Goal: Task Accomplishment & Management: Use online tool/utility

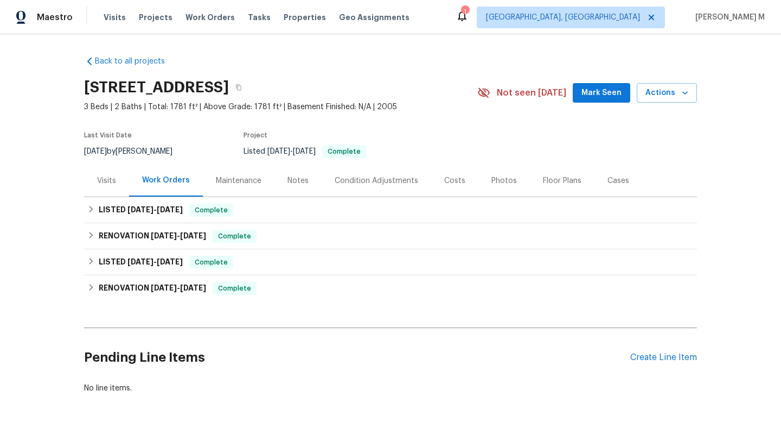
click at [106, 182] on div "Visits" at bounding box center [106, 180] width 19 height 11
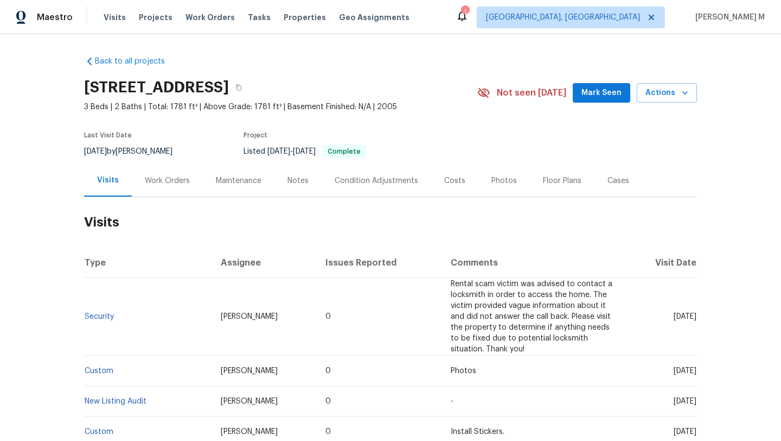
drag, startPoint x: 648, startPoint y: 316, endPoint x: 673, endPoint y: 315, distance: 24.4
click at [674, 316] on span "Fri, Aug 22 2025" at bounding box center [685, 317] width 23 height 8
copy span "Aug 22"
click at [145, 179] on div "Work Orders" at bounding box center [167, 180] width 45 height 11
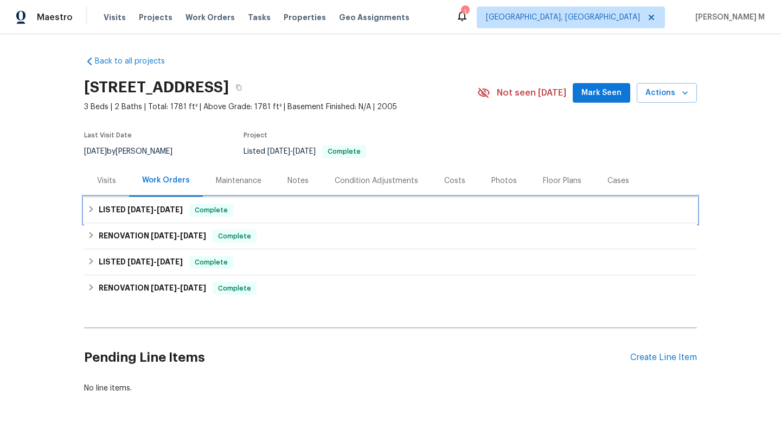
click at [136, 211] on span "8/21/25" at bounding box center [141, 210] width 26 height 8
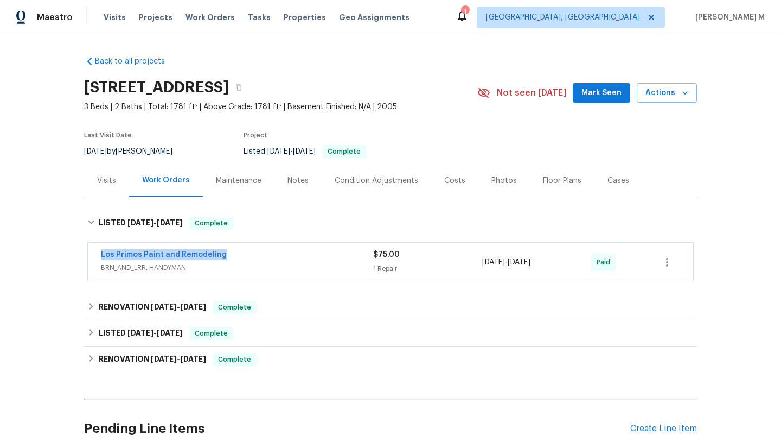
copy link "Los Primos Paint and Remodeling"
drag, startPoint x: 168, startPoint y: 256, endPoint x: 261, endPoint y: 255, distance: 92.8
click at [261, 255] on div "Los Primos Paint and Remodeling BRN_AND_LRR, HANDYMAN $75.00 1 Repair 8/22/2025…" at bounding box center [391, 262] width 606 height 39
copy span "8/22/2025 - 8/27/2025"
drag, startPoint x: 479, startPoint y: 262, endPoint x: 567, endPoint y: 262, distance: 87.9
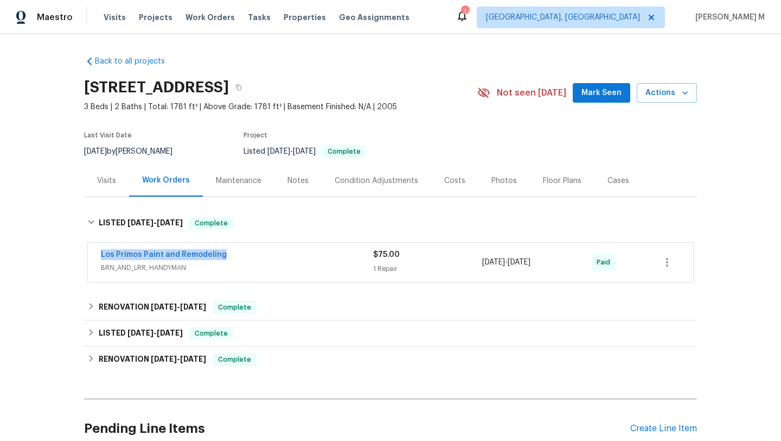
click at [567, 262] on div "8/22/2025 - 8/27/2025" at bounding box center [536, 262] width 109 height 26
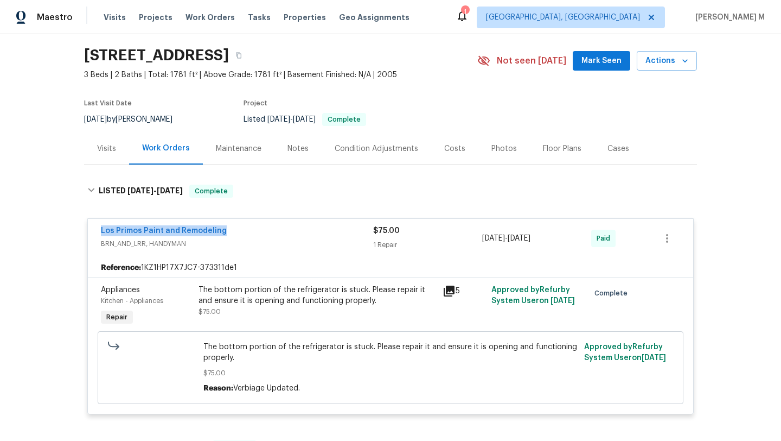
scroll to position [40, 0]
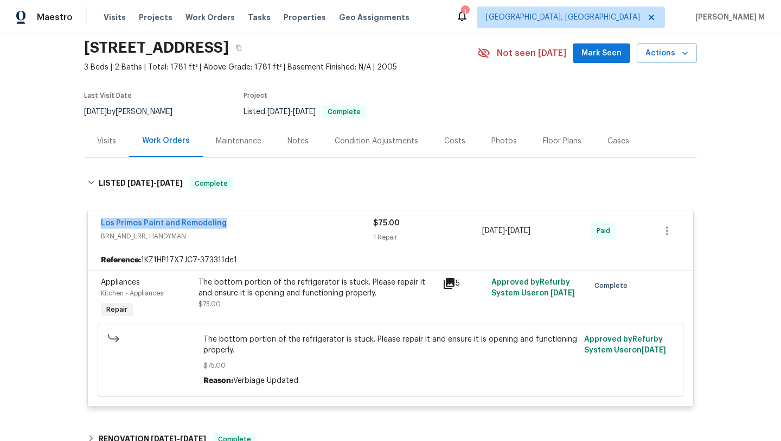
drag, startPoint x: 103, startPoint y: 226, endPoint x: 230, endPoint y: 225, distance: 127.5
click at [230, 225] on div "Los Primos Paint and Remodeling BRN_AND_LRR, HANDYMAN $75.00 1 Repair 8/22/2025…" at bounding box center [391, 230] width 606 height 39
copy link "Los Primos Paint and Remodeling"
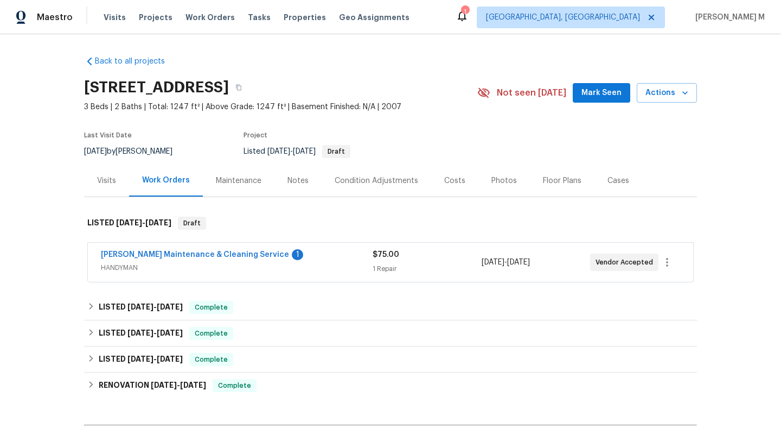
click at [332, 272] on span "HANDYMAN" at bounding box center [237, 267] width 272 height 11
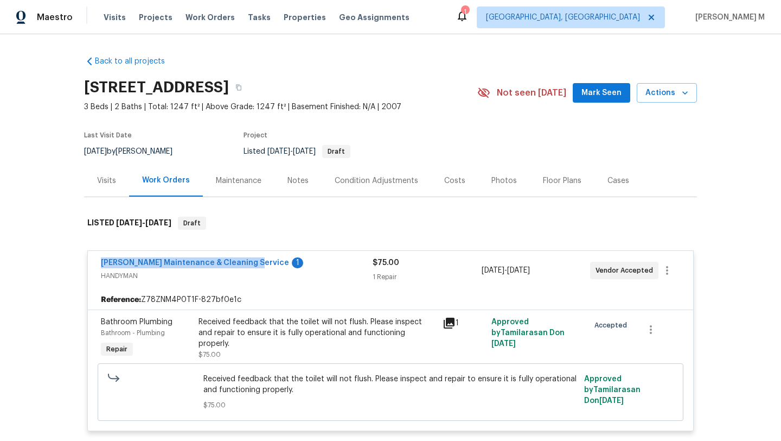
drag, startPoint x: 86, startPoint y: 264, endPoint x: 240, endPoint y: 267, distance: 154.1
click at [240, 267] on div "Baker's Maintenance & Cleaning Service 1 HANDYMAN $75.00 1 Repair 9/11/2025 - 9…" at bounding box center [391, 270] width 606 height 39
copy link "Baker's Maintenance & Cleaning Service"
click at [610, 192] on div "Cases" at bounding box center [619, 180] width 48 height 32
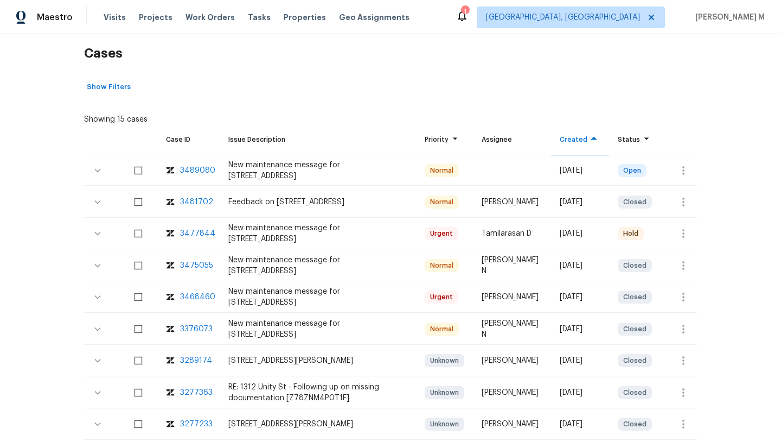
scroll to position [168, 0]
click at [195, 234] on div "3477844" at bounding box center [197, 233] width 35 height 11
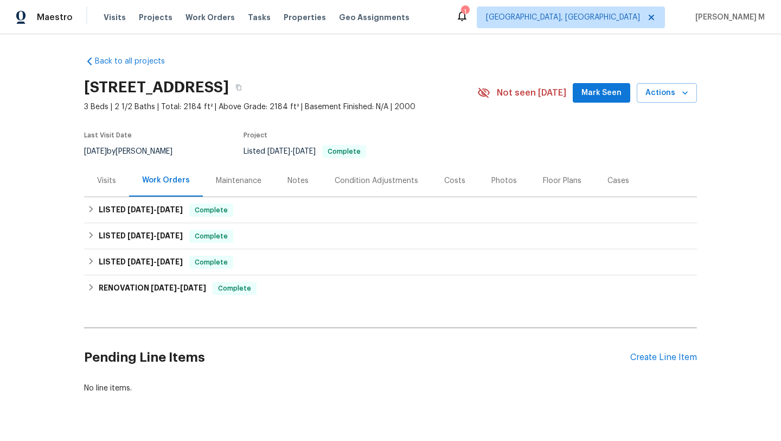
click at [96, 171] on div "Visits" at bounding box center [106, 180] width 45 height 32
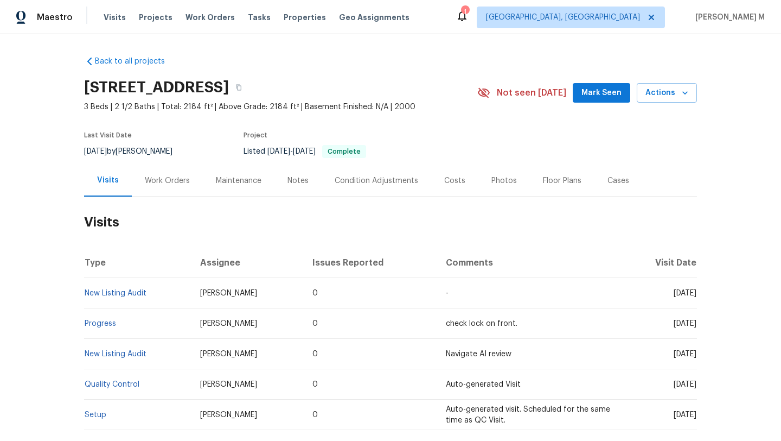
drag, startPoint x: 651, startPoint y: 296, endPoint x: 673, endPoint y: 296, distance: 22.8
click at [674, 296] on span "Thu, Aug 21 2025" at bounding box center [685, 293] width 23 height 8
copy span "Aug 21"
click at [162, 192] on div "Work Orders" at bounding box center [167, 180] width 71 height 32
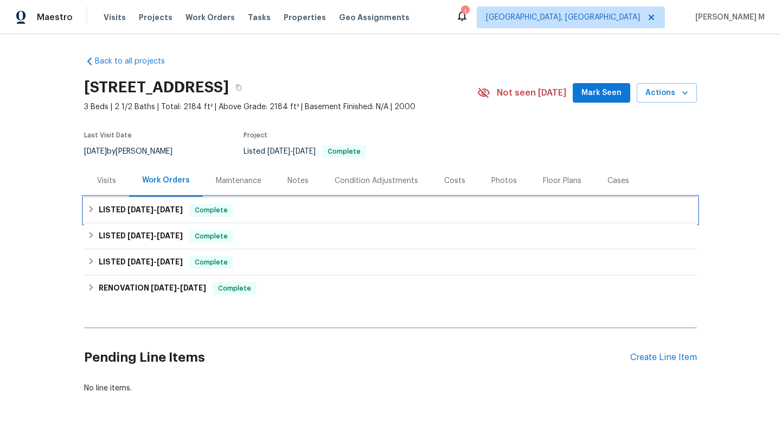
click at [149, 215] on h6 "LISTED 8/22/25 - 8/26/25" at bounding box center [141, 209] width 84 height 13
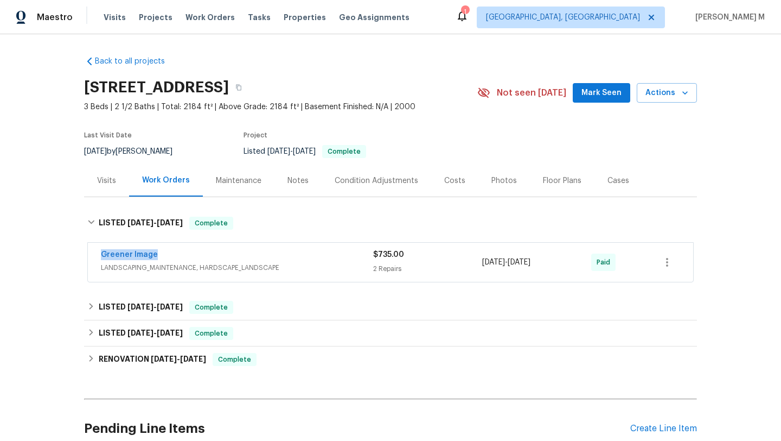
drag, startPoint x: 92, startPoint y: 251, endPoint x: 179, endPoint y: 251, distance: 86.8
click at [179, 251] on div "Greener Image LANDSCAPING_MAINTENANCE, HARDSCAPE_LANDSCAPE $735.00 2 Repairs 8/…" at bounding box center [391, 262] width 606 height 39
copy link "Greener Image"
copy span "8/22/2025 - 8/26/2025"
drag, startPoint x: 478, startPoint y: 262, endPoint x: 589, endPoint y: 262, distance: 111.2
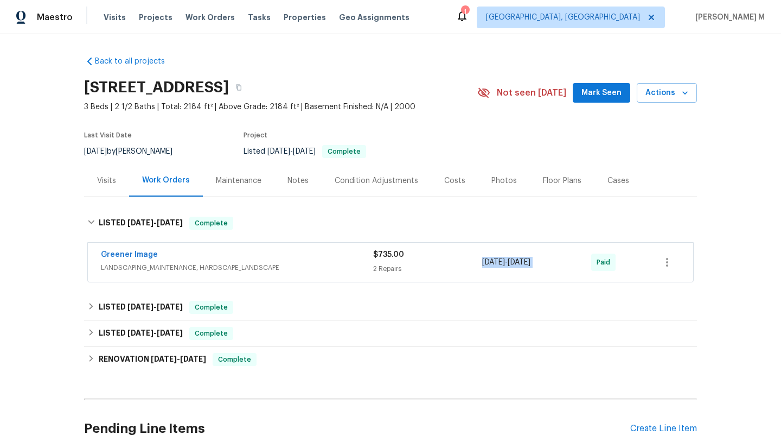
click at [589, 262] on div "Greener Image LANDSCAPING_MAINTENANCE, HARDSCAPE_LANDSCAPE $735.00 2 Repairs 8/…" at bounding box center [378, 262] width 554 height 26
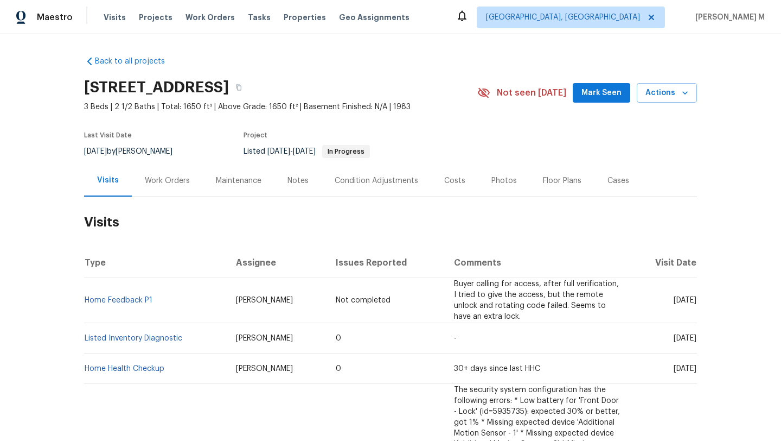
drag, startPoint x: 647, startPoint y: 296, endPoint x: 672, endPoint y: 296, distance: 25.0
click at [674, 296] on span "Tue, Sep 16 2025" at bounding box center [685, 300] width 23 height 8
copy span "Sep 16"
click at [168, 178] on div "Work Orders" at bounding box center [167, 180] width 45 height 11
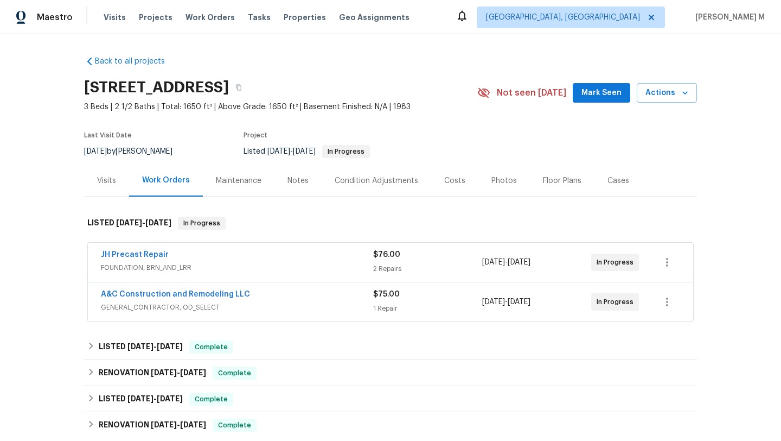
click at [227, 260] on div "JH Precast Repair" at bounding box center [237, 255] width 272 height 13
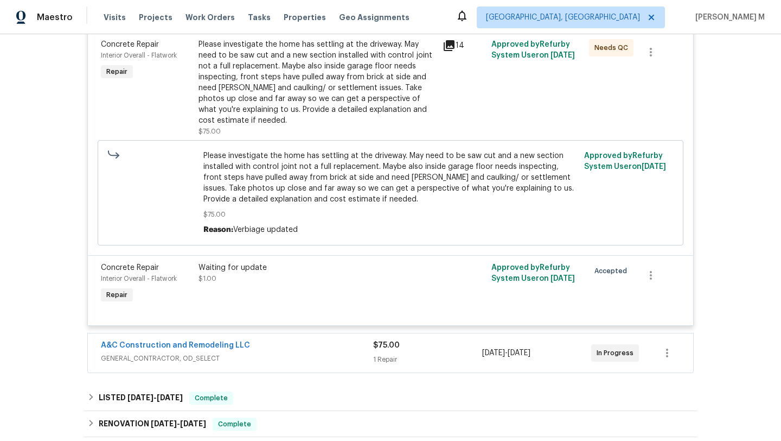
scroll to position [278, 0]
click at [314, 352] on span "GENERAL_CONTRACTOR, OD_SELECT" at bounding box center [237, 357] width 272 height 11
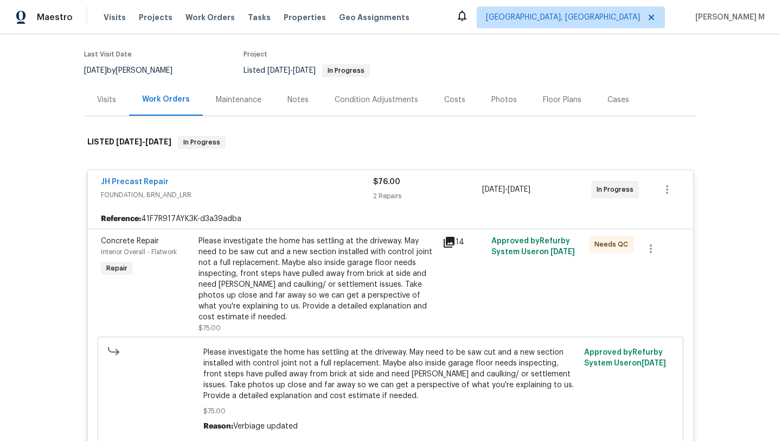
scroll to position [0, 0]
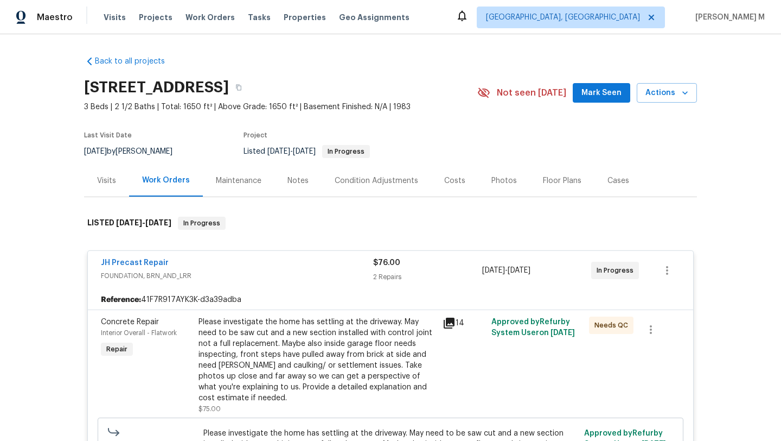
drag, startPoint x: 162, startPoint y: 256, endPoint x: 219, endPoint y: 256, distance: 57.0
click at [219, 256] on div "JH Precast Repair FOUNDATION, BRN_AND_LRR $76.00 2 Repairs 9/2/2025 - 9/4/2025 …" at bounding box center [391, 270] width 606 height 39
drag, startPoint x: 110, startPoint y: 264, endPoint x: 176, endPoint y: 264, distance: 66.2
click at [176, 264] on div "JH Precast Repair FOUNDATION, BRN_AND_LRR $76.00 2 Repairs 9/2/2025 - 9/4/2025 …" at bounding box center [391, 270] width 606 height 39
copy link "JH Precast Repair"
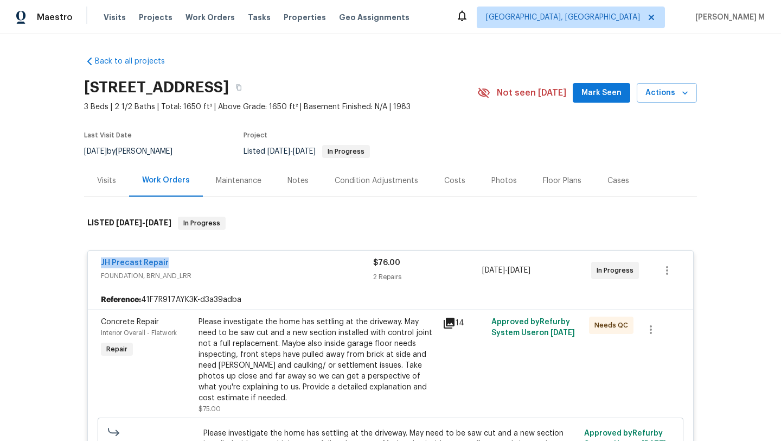
copy link "JH Precast Repair"
click at [99, 175] on div "Visits" at bounding box center [106, 180] width 19 height 11
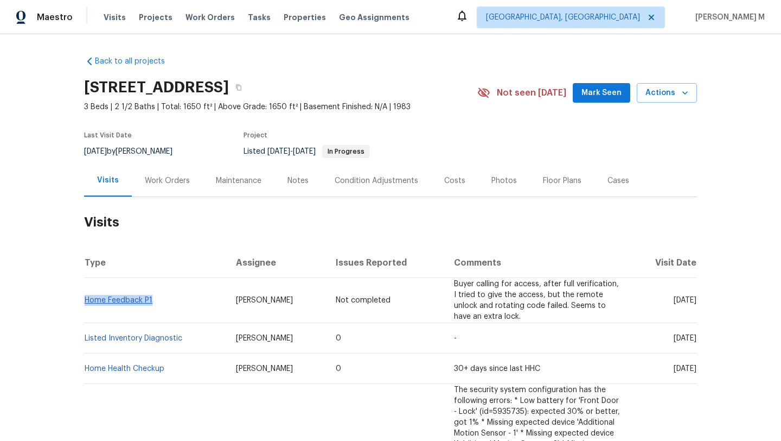
copy link "Home Feedback P1"
drag, startPoint x: 160, startPoint y: 294, endPoint x: 82, endPoint y: 295, distance: 77.1
click at [84, 295] on td "Home Feedback P1" at bounding box center [155, 300] width 143 height 45
drag, startPoint x: 219, startPoint y: 296, endPoint x: 266, endPoint y: 296, distance: 46.7
click at [266, 296] on td "Joshua Beatty" at bounding box center [277, 300] width 100 height 45
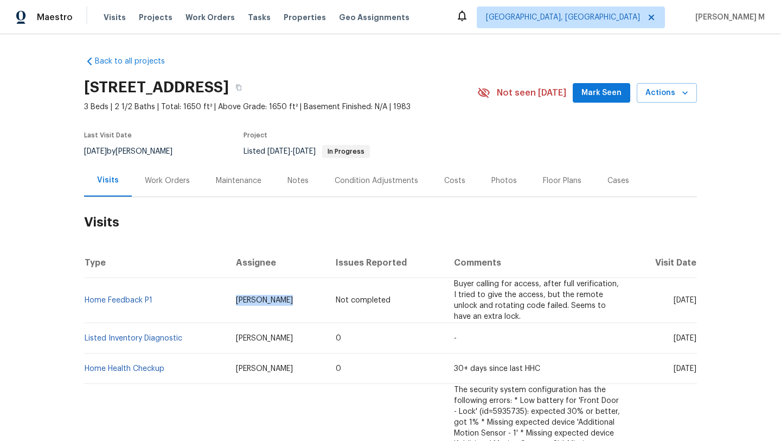
copy span "Joshua Beatty"
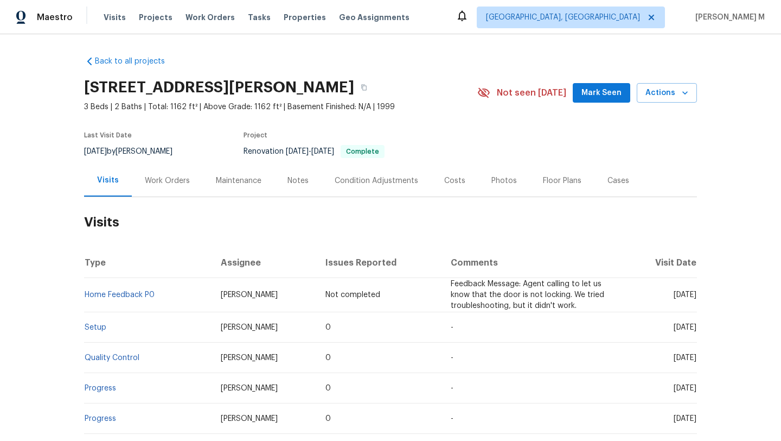
drag, startPoint x: 649, startPoint y: 297, endPoint x: 675, endPoint y: 297, distance: 25.5
click at [675, 297] on span "Mon, Sep 15 2025" at bounding box center [685, 295] width 23 height 8
copy span "Sep 15"
click at [179, 173] on div "Work Orders" at bounding box center [167, 180] width 71 height 32
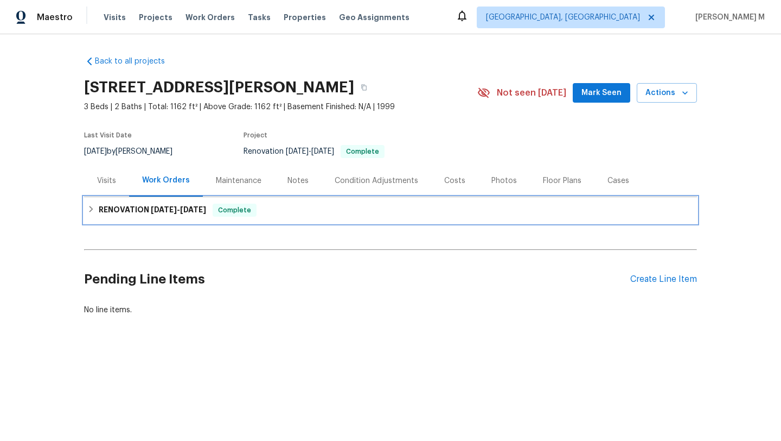
click at [128, 212] on h6 "RENOVATION 8/15/25 - 8/28/25" at bounding box center [152, 209] width 107 height 13
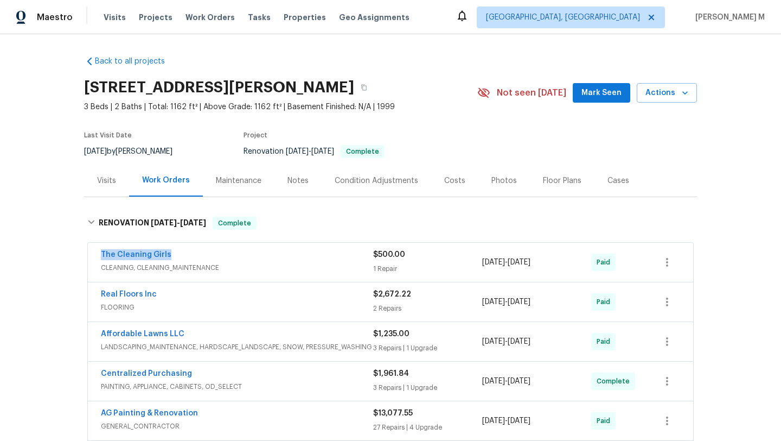
drag, startPoint x: 106, startPoint y: 253, endPoint x: 217, endPoint y: 253, distance: 110.2
click at [217, 253] on div "The Cleaning Girls CLEANING, CLEANING_MAINTENANCE $500.00 1 Repair 8/21/2025 - …" at bounding box center [391, 262] width 606 height 39
copy link "The Cleaning Girls"
click at [315, 253] on div "The Cleaning Girls" at bounding box center [237, 255] width 272 height 13
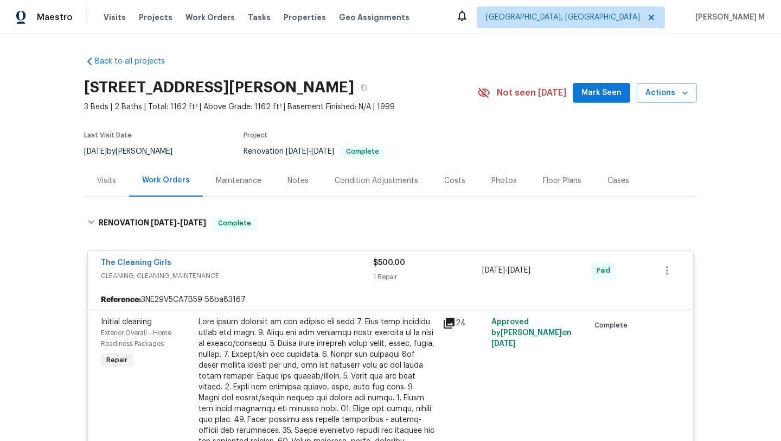
copy span "8/21/2025 - 8/25/2025"
drag, startPoint x: 479, startPoint y: 270, endPoint x: 555, endPoint y: 269, distance: 75.4
click at [531, 269] on span "8/21/2025 - 8/25/2025" at bounding box center [506, 270] width 48 height 11
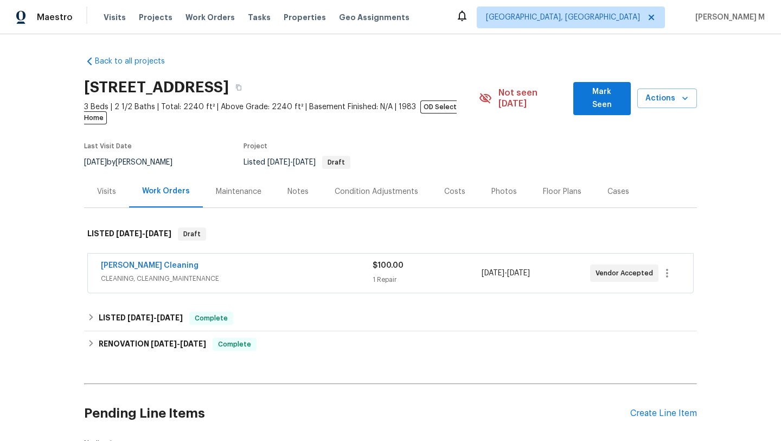
click at [256, 260] on div "[PERSON_NAME] Cleaning" at bounding box center [237, 266] width 272 height 13
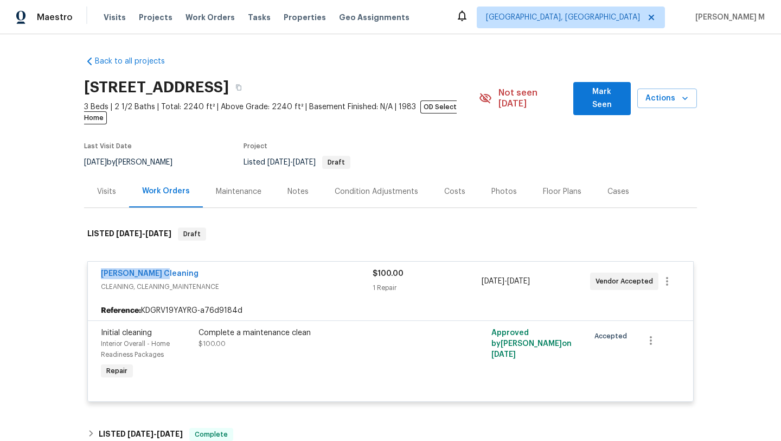
copy link "[PERSON_NAME] Cleaning"
drag, startPoint x: 91, startPoint y: 260, endPoint x: 190, endPoint y: 260, distance: 99.3
click at [190, 262] on div "[PERSON_NAME] Cleaning CLEANING, CLEANING_MAINTENANCE $100.00 1 Repair [DATE] -…" at bounding box center [391, 281] width 606 height 39
click at [244, 268] on div "[PERSON_NAME] Cleaning" at bounding box center [237, 274] width 272 height 13
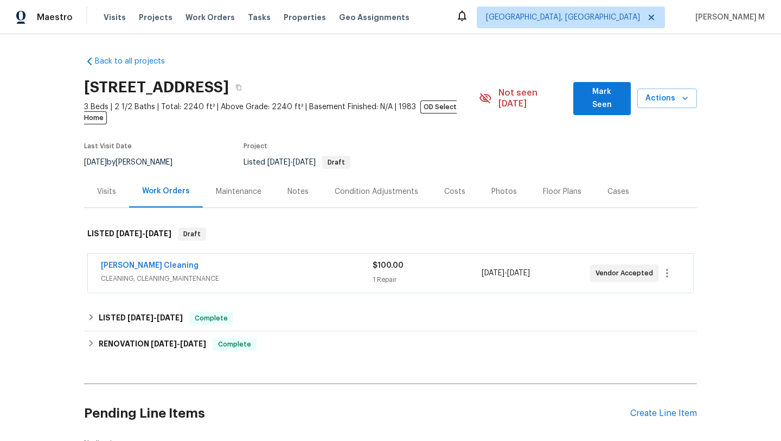
click at [253, 273] on span "CLEANING, CLEANING_MAINTENANCE" at bounding box center [237, 278] width 272 height 11
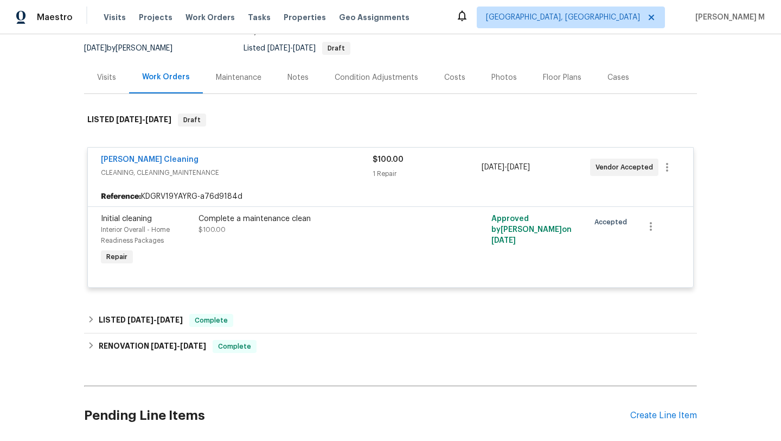
scroll to position [113, 0]
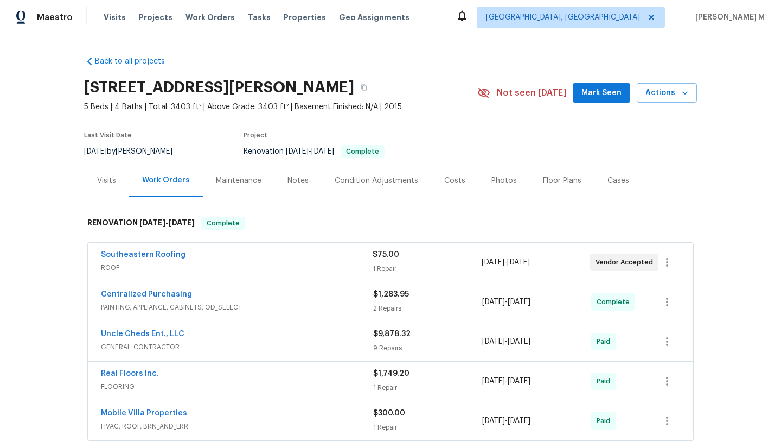
click at [111, 187] on div "Visits" at bounding box center [106, 180] width 45 height 32
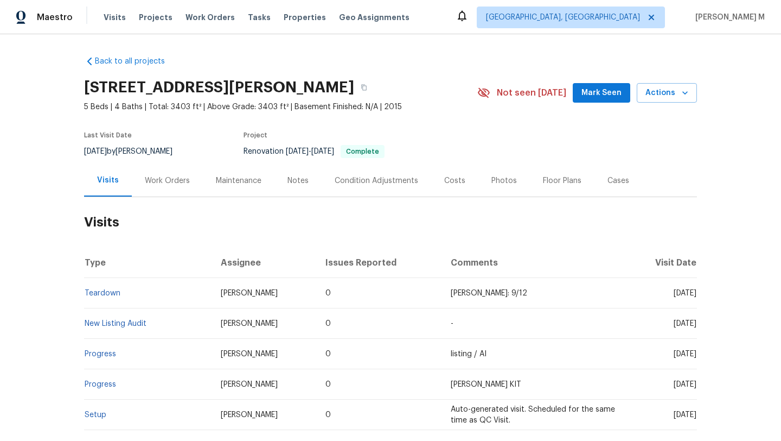
click at [151, 182] on div "Work Orders" at bounding box center [167, 180] width 45 height 11
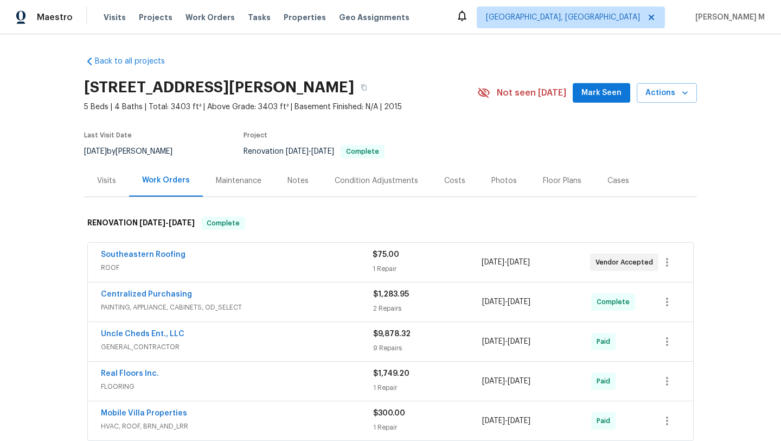
click at [251, 189] on div "Maintenance" at bounding box center [239, 180] width 72 height 32
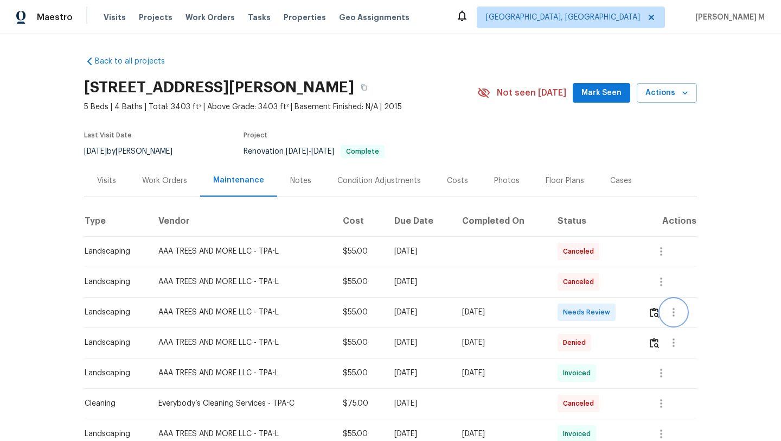
click at [674, 318] on icon "button" at bounding box center [673, 312] width 13 height 13
click at [625, 314] on div at bounding box center [390, 220] width 781 height 441
click at [652, 314] on img "button" at bounding box center [654, 312] width 9 height 10
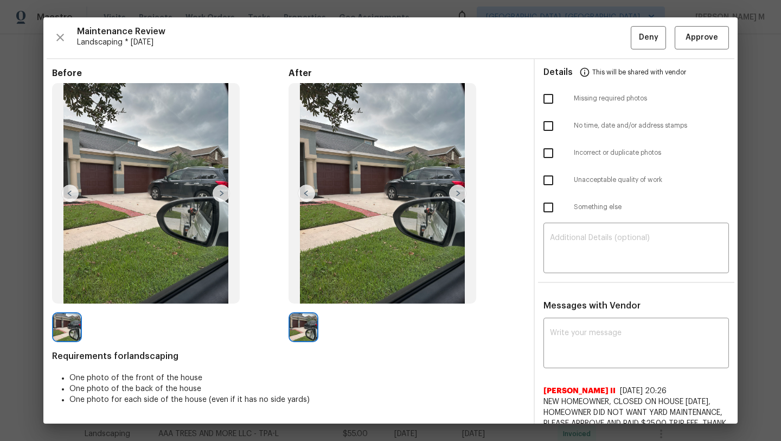
click at [545, 208] on input "checkbox" at bounding box center [548, 207] width 23 height 23
checkbox input "true"
click at [571, 251] on textarea at bounding box center [636, 249] width 173 height 30
click at [0, 0] on qb-div "Add Punctuation completed ." at bounding box center [0, 0] width 0 height 0
type textarea "Work is not completed."
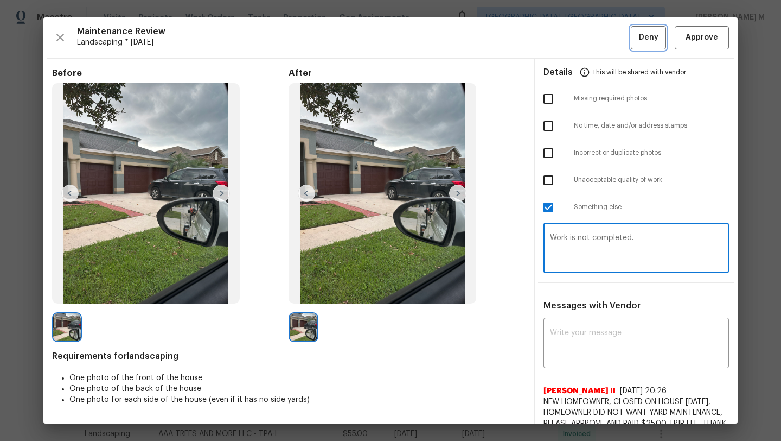
click at [639, 43] on span "Deny" at bounding box center [649, 38] width 20 height 14
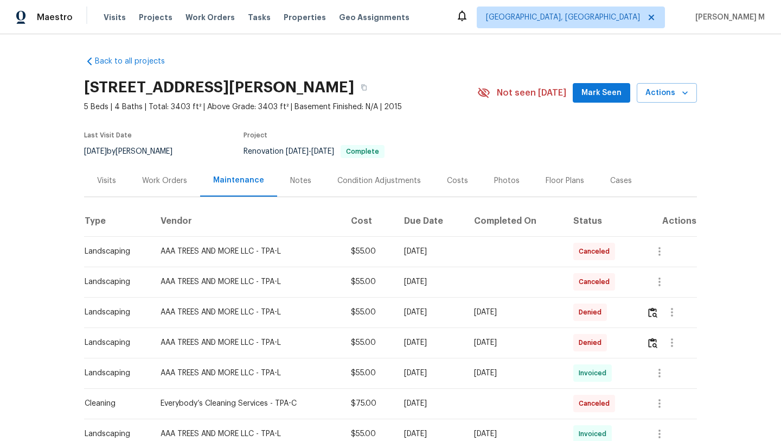
click at [141, 188] on div "Work Orders" at bounding box center [164, 180] width 71 height 32
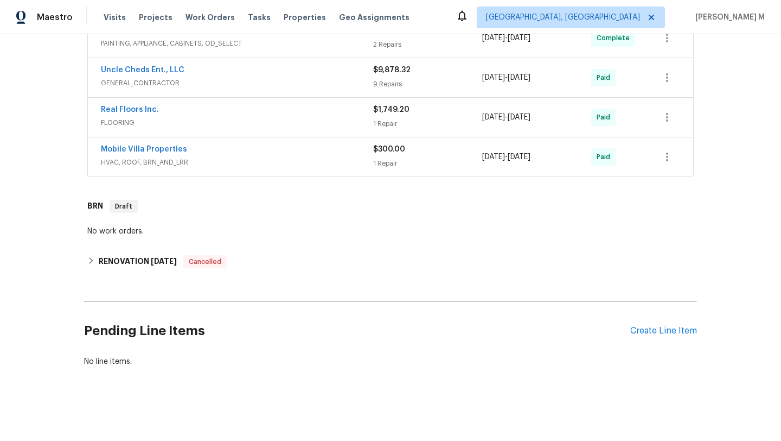
scroll to position [272, 0]
click at [631, 326] on div "Create Line Item" at bounding box center [664, 331] width 67 height 10
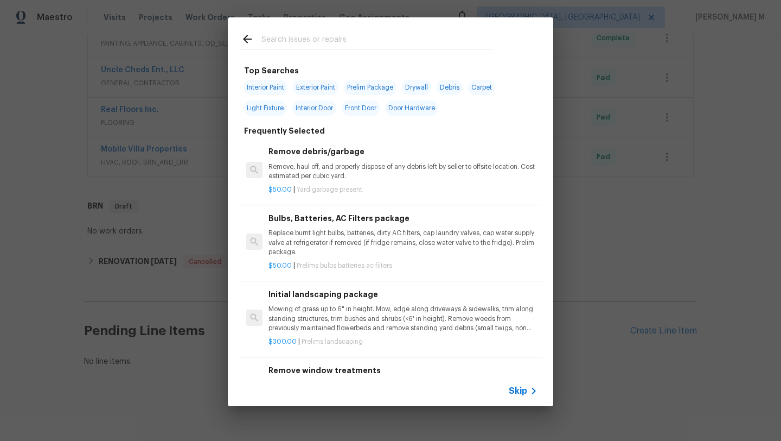
click at [514, 393] on span "Skip" at bounding box center [518, 390] width 18 height 11
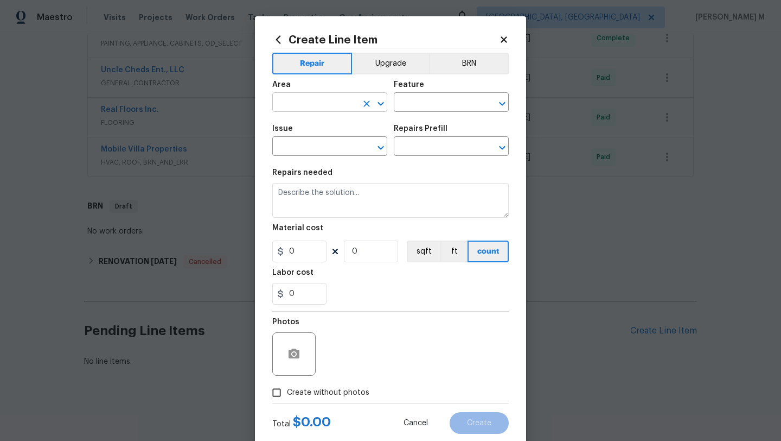
click at [304, 98] on input "text" at bounding box center [314, 103] width 85 height 17
type input "l"
click at [332, 145] on li "Exterior Overall" at bounding box center [326, 146] width 115 height 18
type input "Exterior Overall"
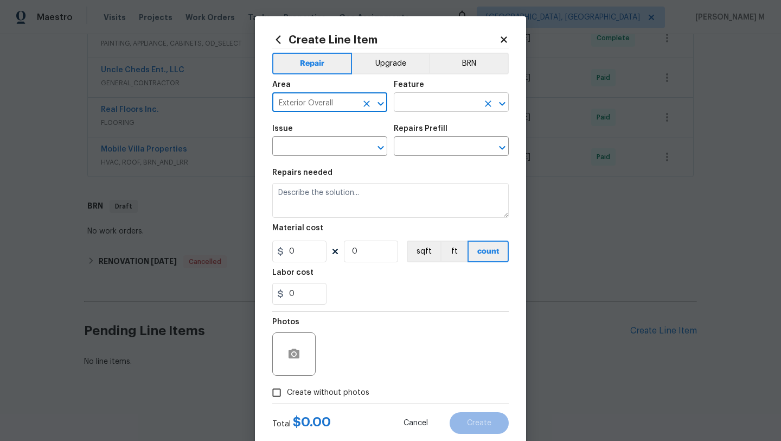
click at [419, 103] on input "text" at bounding box center [436, 103] width 85 height 17
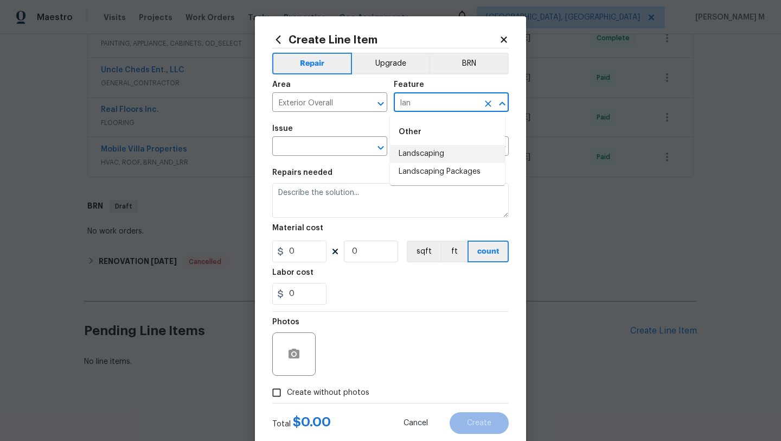
click at [432, 158] on li "Landscaping" at bounding box center [447, 154] width 115 height 18
type input "Landscaping"
click at [329, 146] on input "text" at bounding box center [314, 147] width 85 height 17
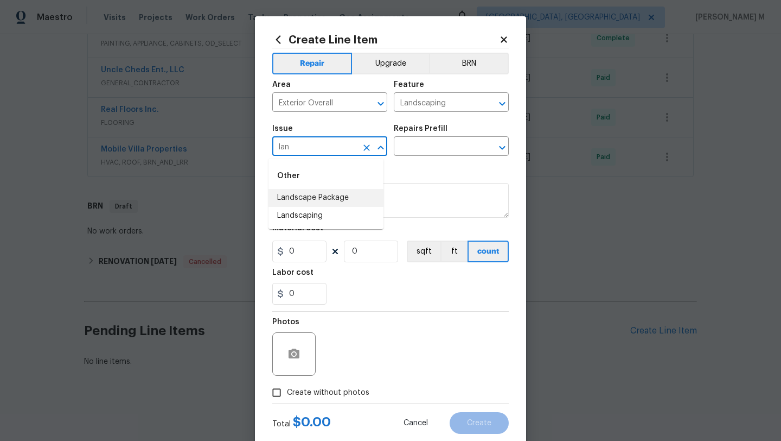
click at [324, 196] on li "Landscape Package" at bounding box center [326, 198] width 115 height 18
type input "Landscape Package"
click at [414, 148] on input "text" at bounding box center [436, 147] width 85 height 17
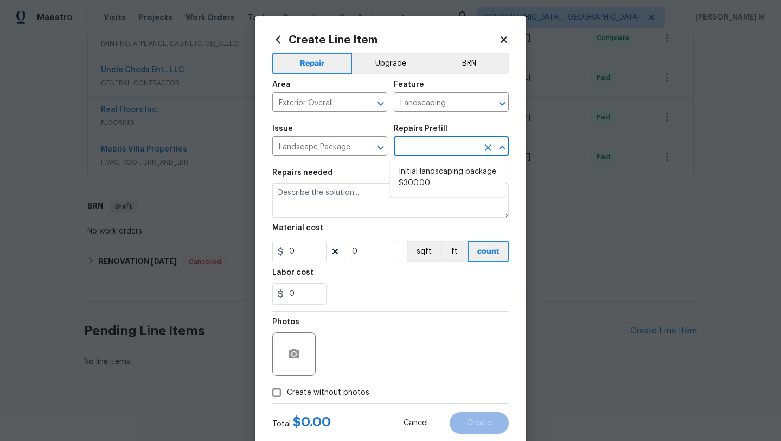
type input "2"
type input "lan"
click at [423, 175] on li "Initial landscaping package $300.00" at bounding box center [447, 177] width 115 height 29
type input "Home Readiness Packages"
type input "Initial landscaping package $300.00"
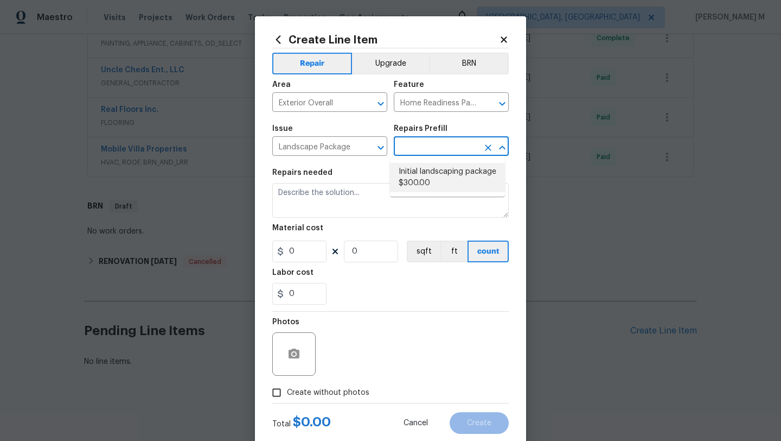
type textarea "Mowing of grass up to 6" in height. Mow, edge along driveways & sidewalks, trim…"
type input "300"
type input "1"
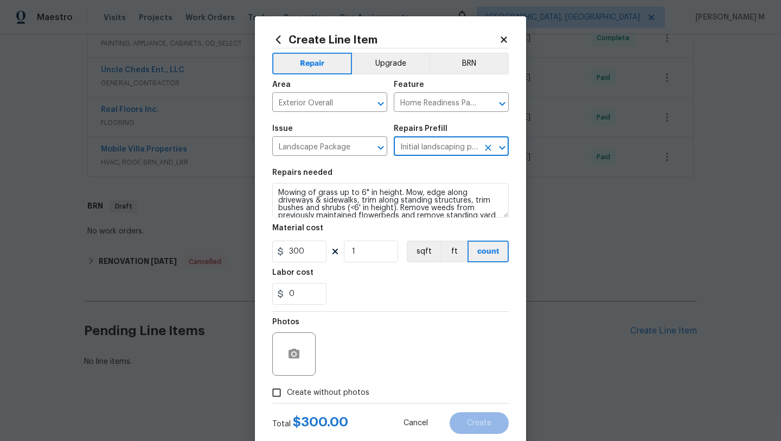
type input "Initial landscaping package $300.00"
click at [346, 201] on textarea "Mowing of grass up to 6" in height. Mow, edge along driveways & sidewalks, trim…" at bounding box center [390, 200] width 237 height 35
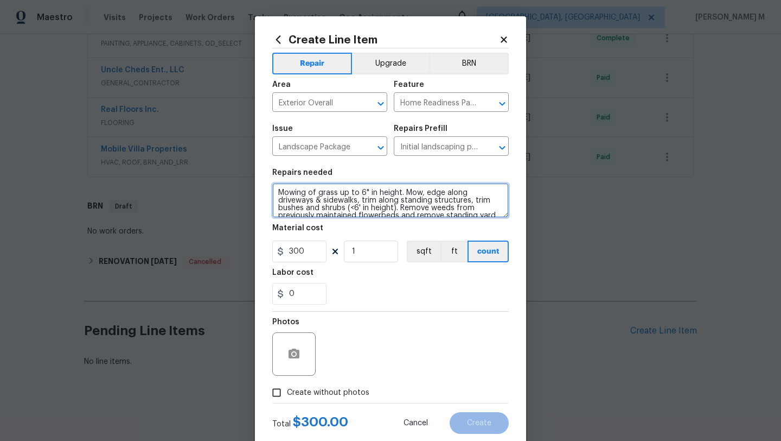
click at [346, 201] on textarea "Mowing of grass up to 6" in height. Mow, edge along driveways & sidewalks, trim…" at bounding box center [390, 200] width 237 height 35
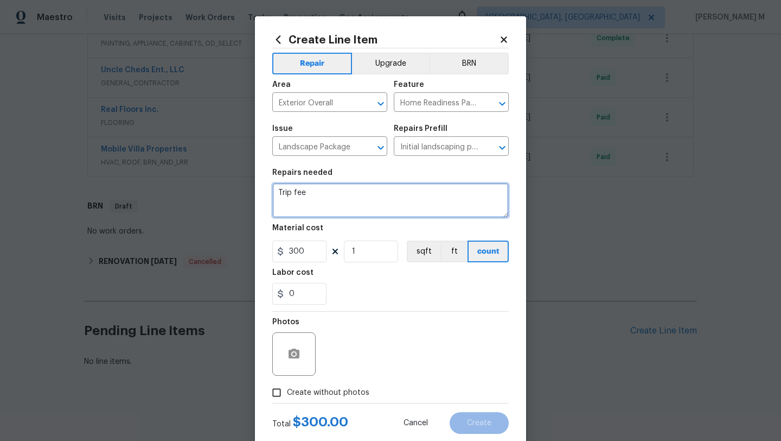
type textarea "Trip fee"
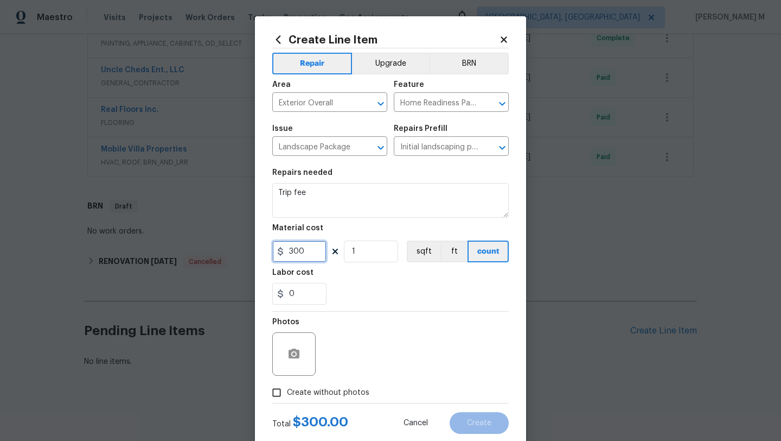
click at [288, 257] on input "300" at bounding box center [299, 251] width 54 height 22
type input "25"
click at [362, 258] on input "1" at bounding box center [371, 251] width 54 height 22
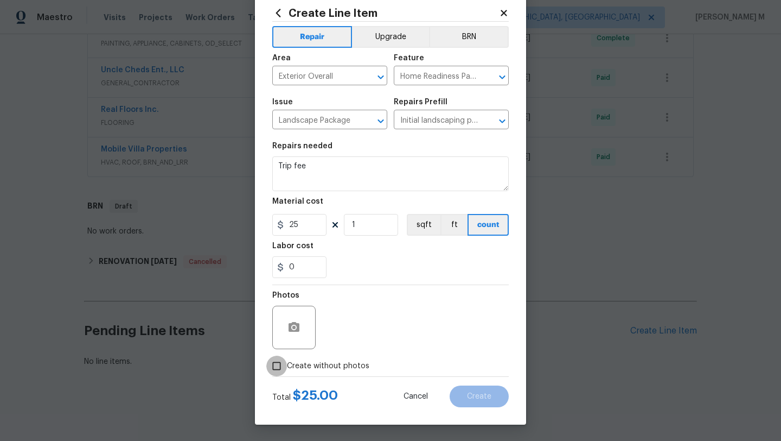
click at [278, 364] on input "Create without photos" at bounding box center [276, 365] width 21 height 21
checkbox input "true"
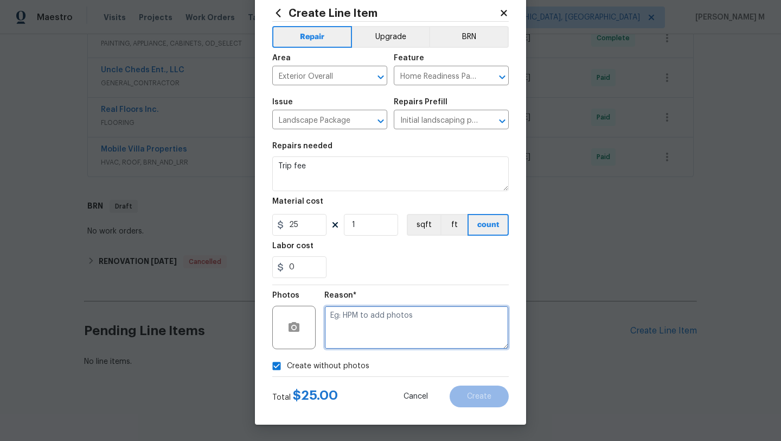
click at [365, 328] on textarea at bounding box center [417, 327] width 185 height 43
type textarea "NA"
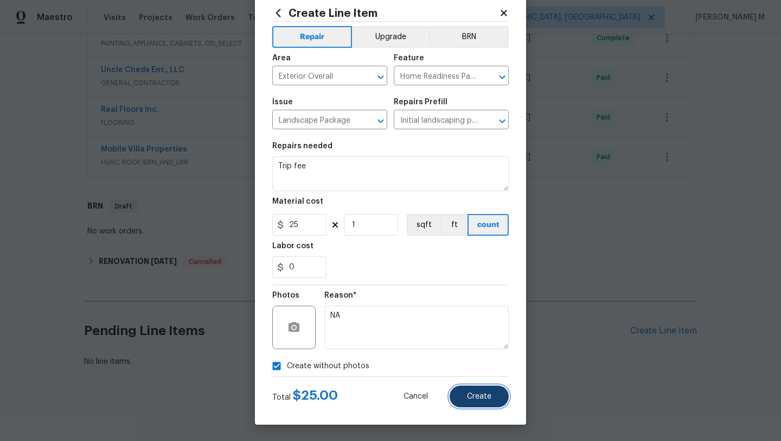
click at [473, 389] on button "Create" at bounding box center [479, 396] width 59 height 22
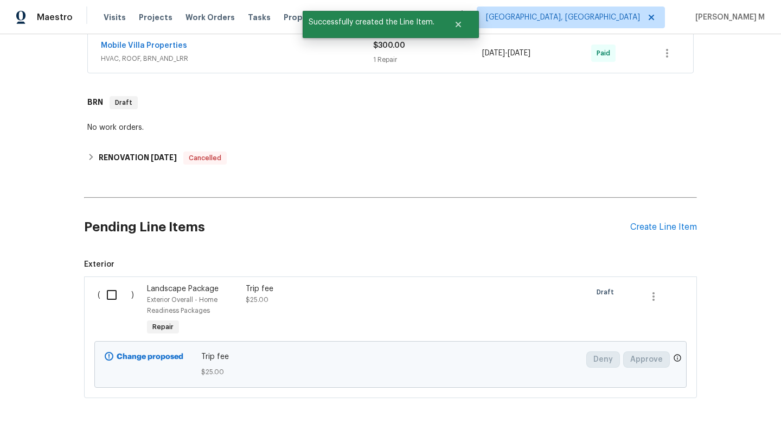
scroll to position [385, 0]
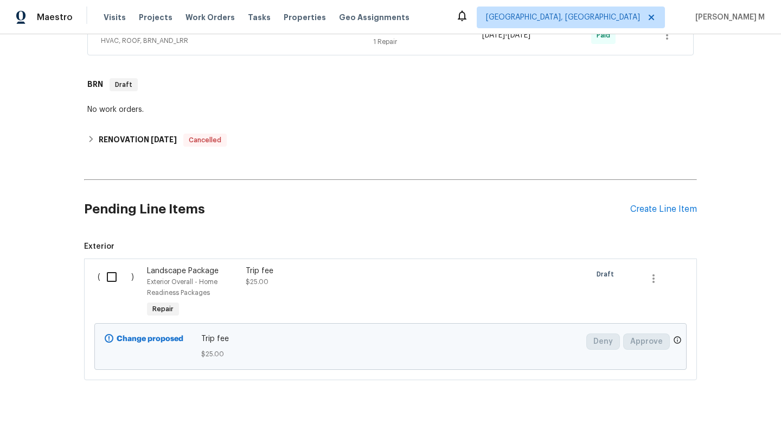
click at [113, 271] on input "checkbox" at bounding box center [115, 276] width 31 height 23
checkbox input "true"
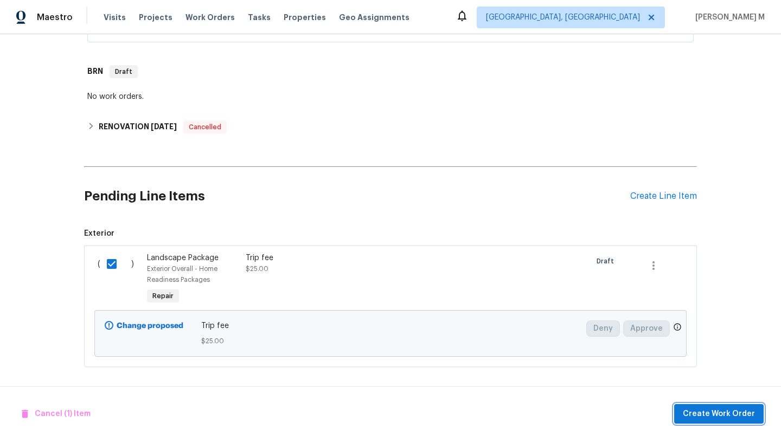
click at [702, 407] on span "Create Work Order" at bounding box center [719, 414] width 72 height 14
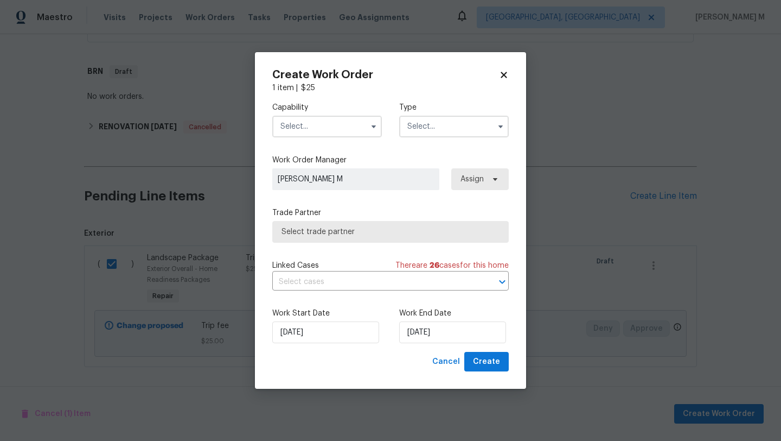
click at [325, 133] on input "text" at bounding box center [327, 127] width 110 height 22
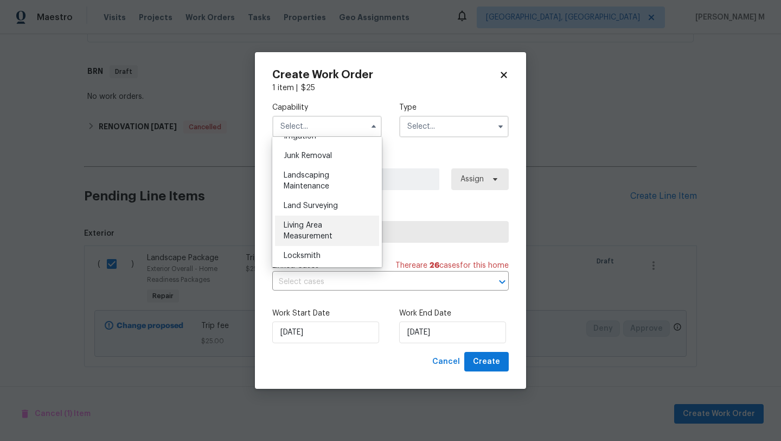
scroll to position [686, 0]
click at [325, 192] on span "Landscaping Maintenance" at bounding box center [307, 182] width 46 height 18
type input "Landscaping Maintenance"
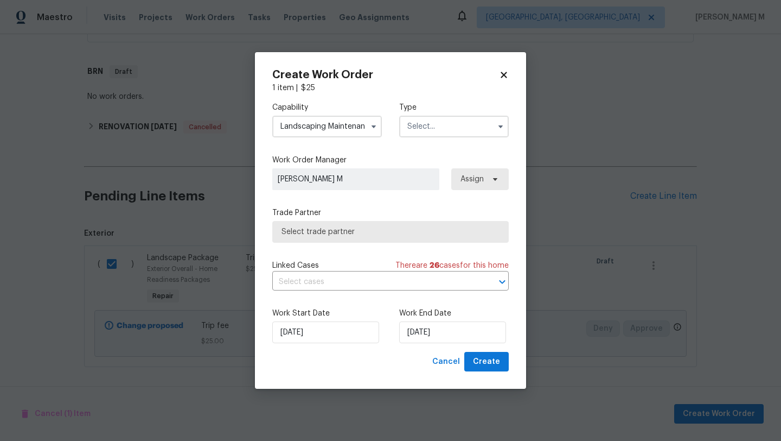
click at [438, 126] on input "text" at bounding box center [454, 127] width 110 height 22
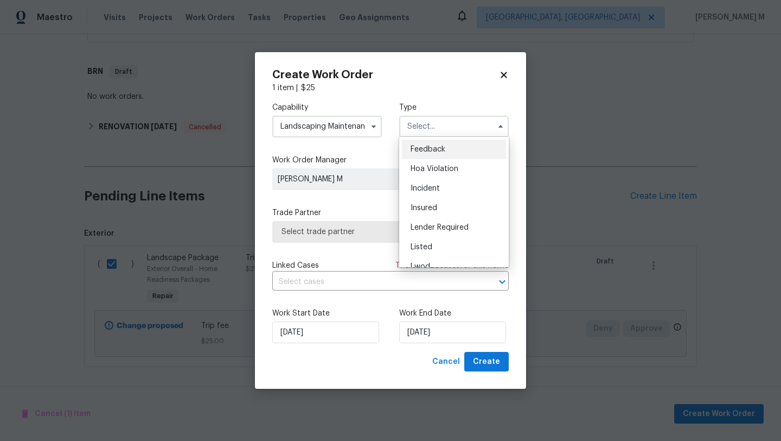
click at [438, 147] on span "Feedback" at bounding box center [428, 149] width 35 height 8
type input "Feedback"
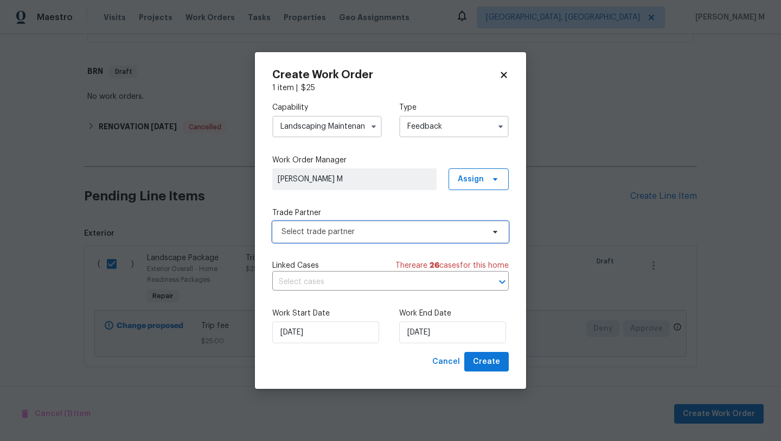
click at [334, 226] on span "Select trade partner" at bounding box center [383, 231] width 202 height 11
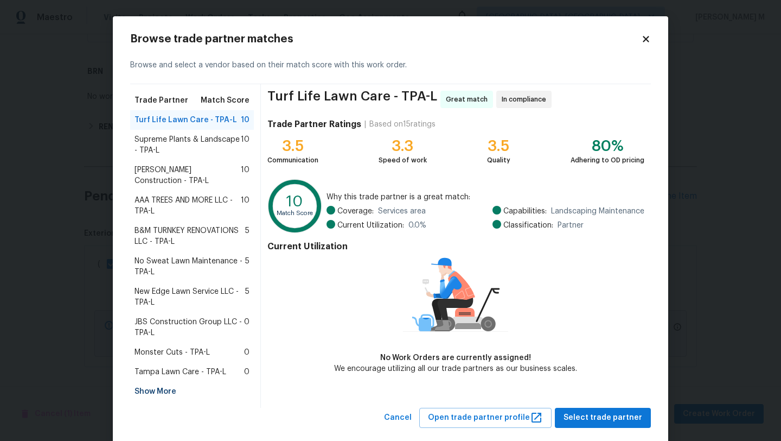
click at [232, 195] on span "AAA TREES AND MORE LLC - TPA-L" at bounding box center [188, 206] width 106 height 22
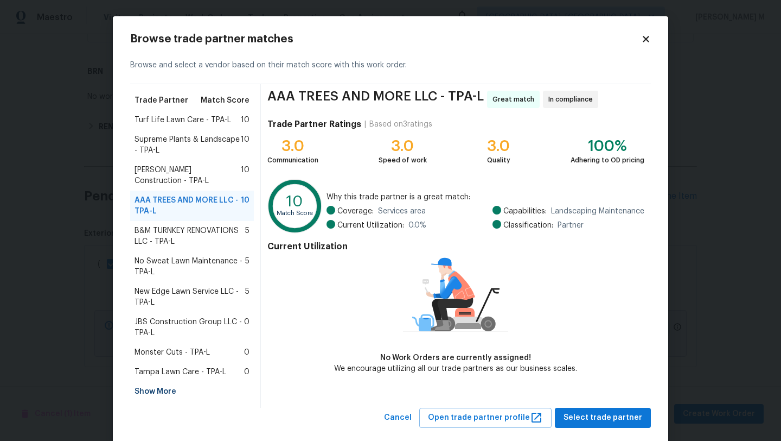
scroll to position [9, 0]
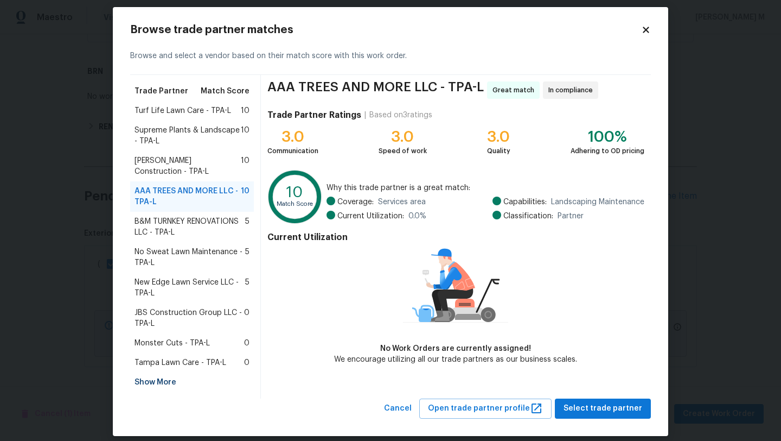
click at [578, 409] on div "Browse trade partner matches Browse and select a vendor based on their match sc…" at bounding box center [391, 221] width 556 height 429
click at [578, 405] on button "Select trade partner" at bounding box center [603, 408] width 96 height 20
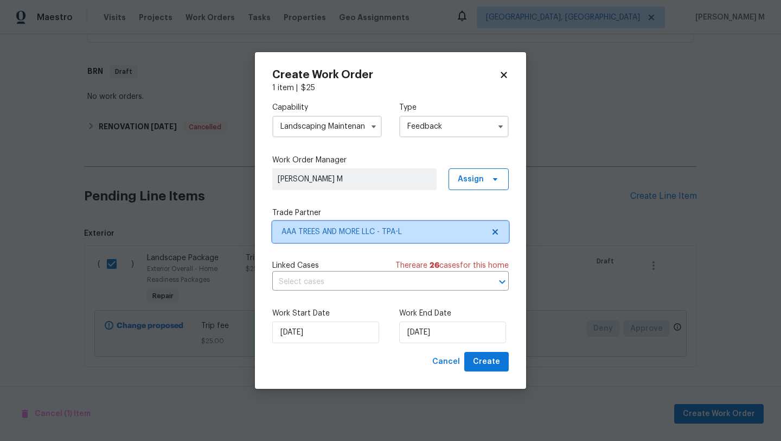
scroll to position [0, 0]
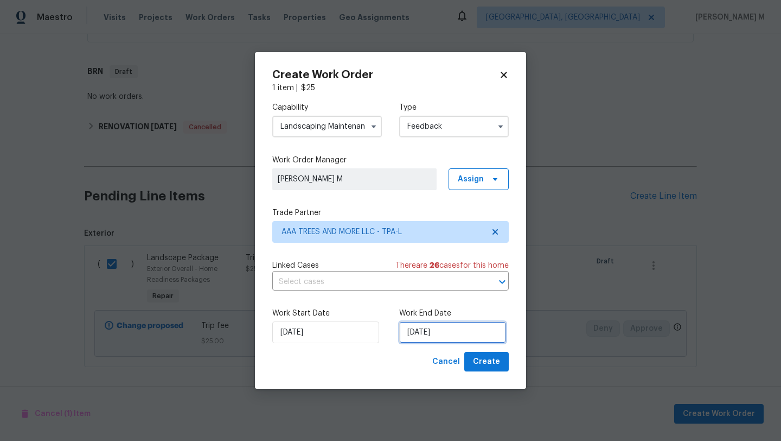
click at [463, 336] on input "15/09/2025" at bounding box center [452, 332] width 107 height 22
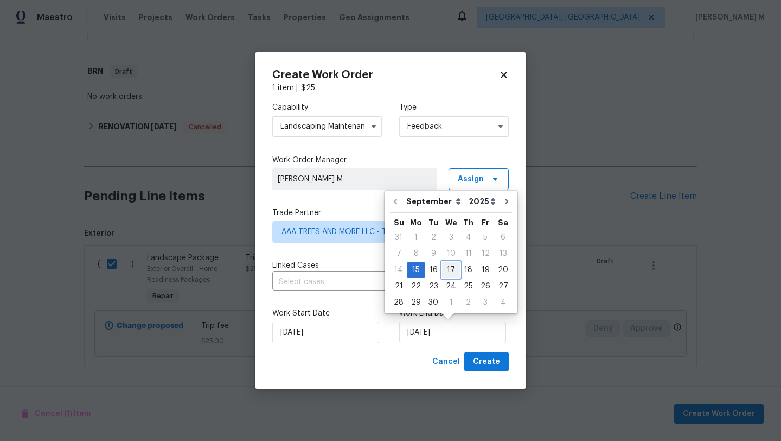
click at [449, 268] on div "17" at bounding box center [451, 269] width 18 height 15
type input "17/09/2025"
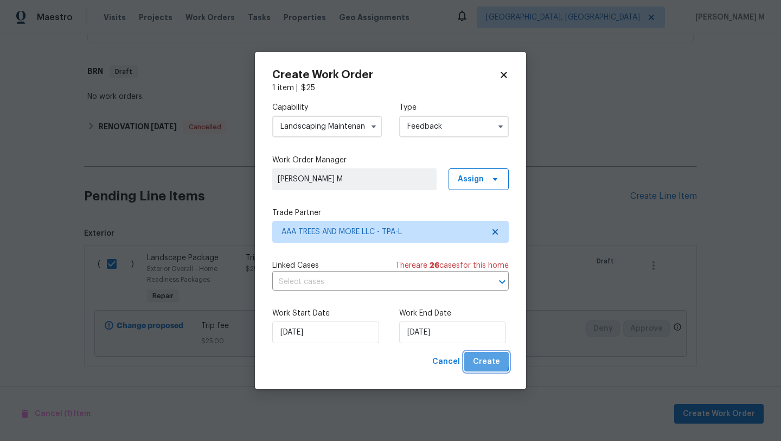
click at [476, 357] on span "Create" at bounding box center [486, 362] width 27 height 14
click at [476, 357] on div "Cancel Create" at bounding box center [468, 362] width 81 height 20
checkbox input "false"
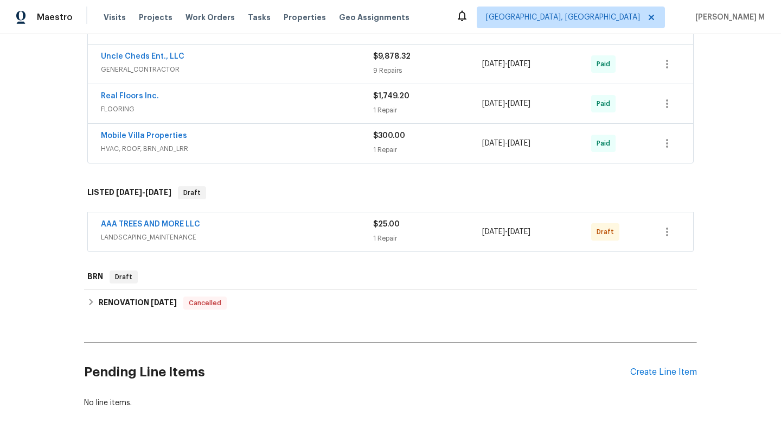
scroll to position [289, 0]
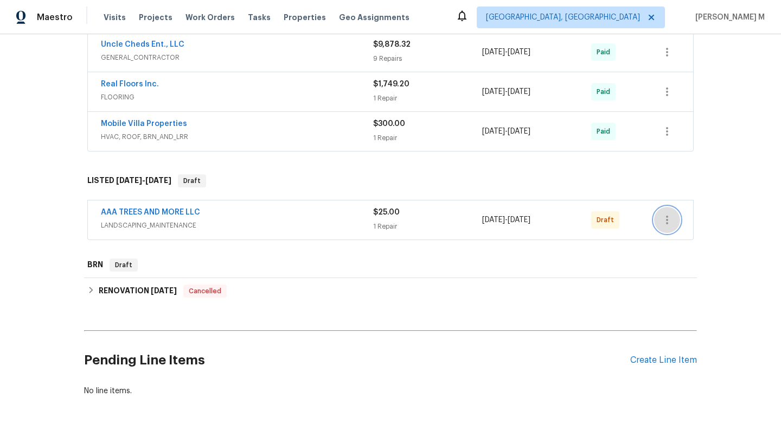
click at [661, 215] on icon "button" at bounding box center [667, 219] width 13 height 13
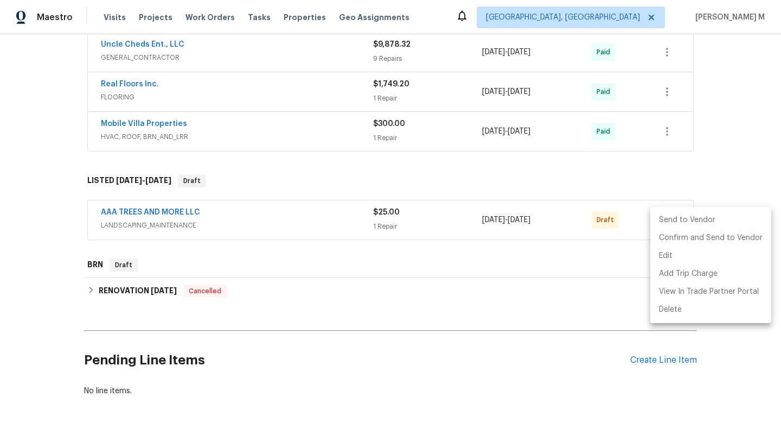
click at [664, 219] on li "Send to Vendor" at bounding box center [711, 220] width 121 height 18
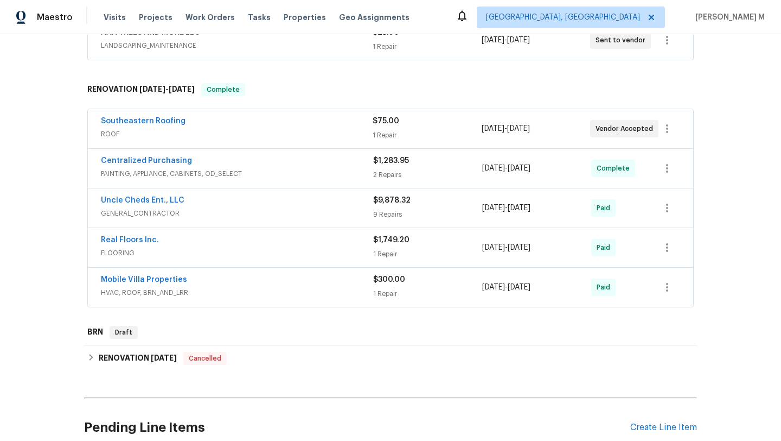
scroll to position [93, 0]
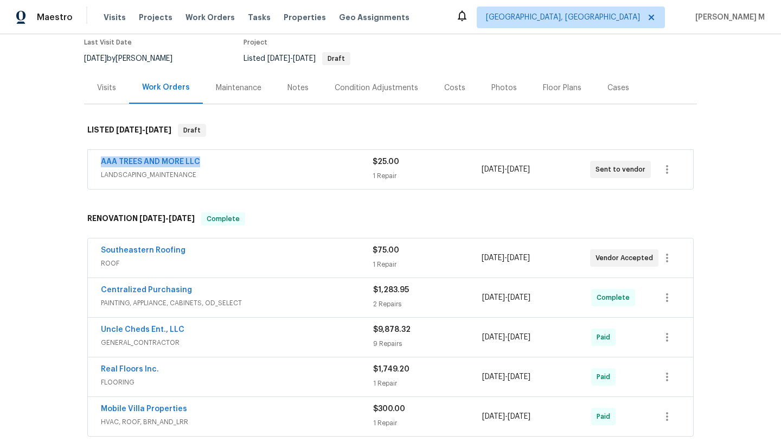
drag, startPoint x: 85, startPoint y: 162, endPoint x: 228, endPoint y: 162, distance: 143.3
click at [228, 162] on div "AAA TREES AND MORE LLC LANDSCAPING_MAINTENANCE $25.00 1 Repair 9/15/2025 - 9/17…" at bounding box center [391, 169] width 606 height 39
copy link "AAA TREES AND MORE LLC"
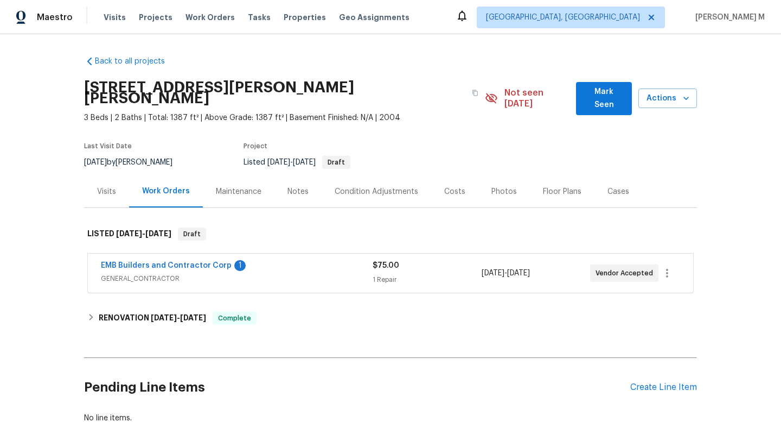
click at [272, 273] on span "GENERAL_CONTRACTOR" at bounding box center [237, 278] width 272 height 11
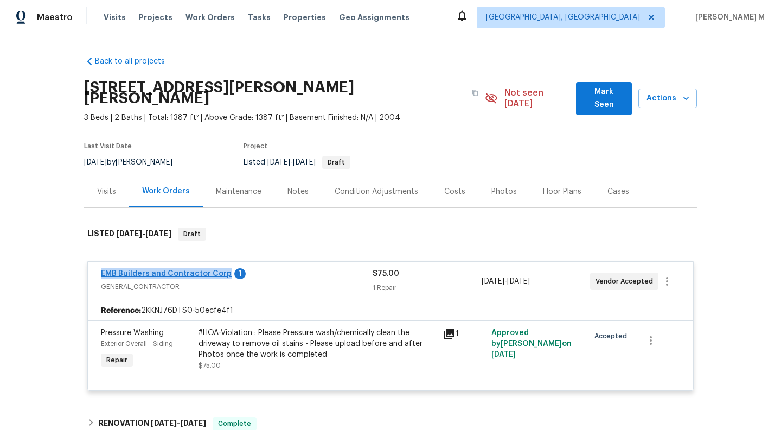
drag, startPoint x: 114, startPoint y: 259, endPoint x: 220, endPoint y: 263, distance: 106.4
click at [220, 263] on div "EMB Builders and Contractor Corp 1 GENERAL_CONTRACTOR $75.00 1 Repair [DATE] - …" at bounding box center [391, 281] width 606 height 39
copy link "EMB Builders and Contractor Corp"
click at [108, 186] on div "Visits" at bounding box center [106, 191] width 19 height 11
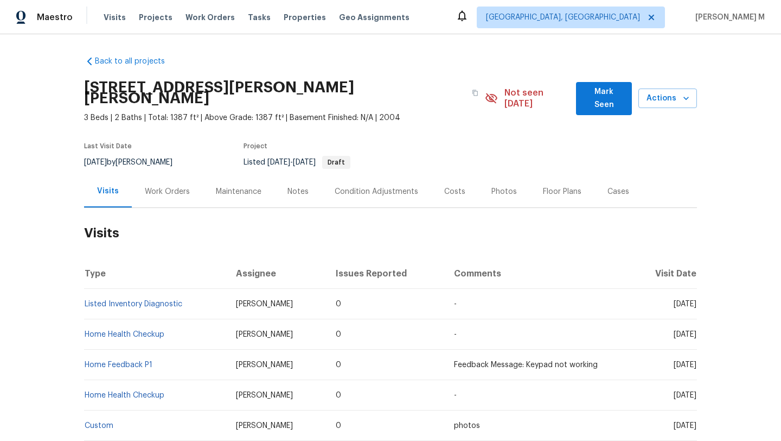
copy span "[DATE]"
drag, startPoint x: 648, startPoint y: 295, endPoint x: 673, endPoint y: 295, distance: 25.5
click at [674, 300] on span "[DATE]" at bounding box center [685, 304] width 23 height 8
